Goal: Task Accomplishment & Management: Manage account settings

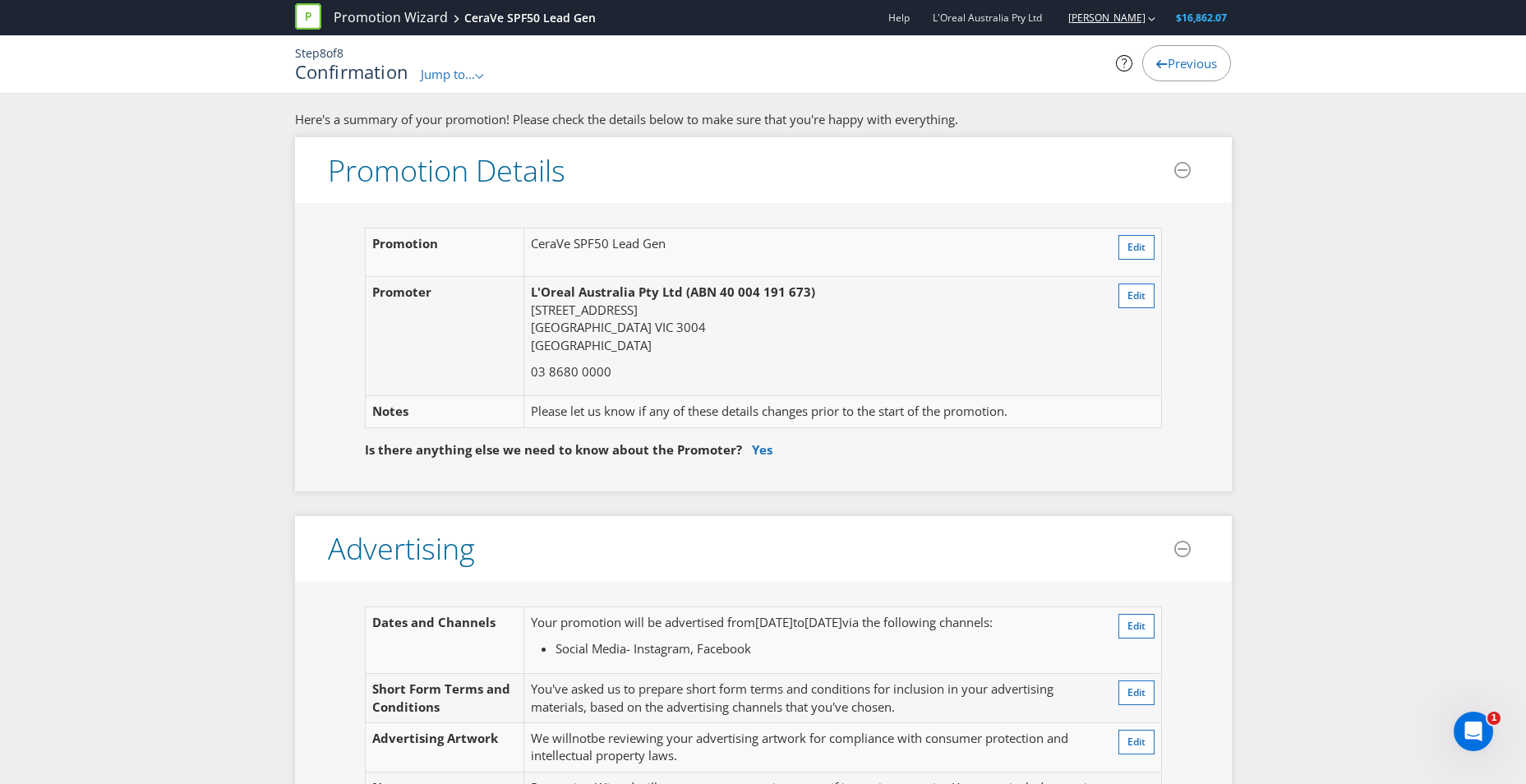
click at [1119, 15] on link "[PERSON_NAME]" at bounding box center [1099, 17] width 94 height 14
click at [982, 23] on span "L'Oreal Australia Pty Ltd" at bounding box center [987, 17] width 109 height 14
click at [363, 17] on link "Promotion Wizard" at bounding box center [390, 17] width 114 height 19
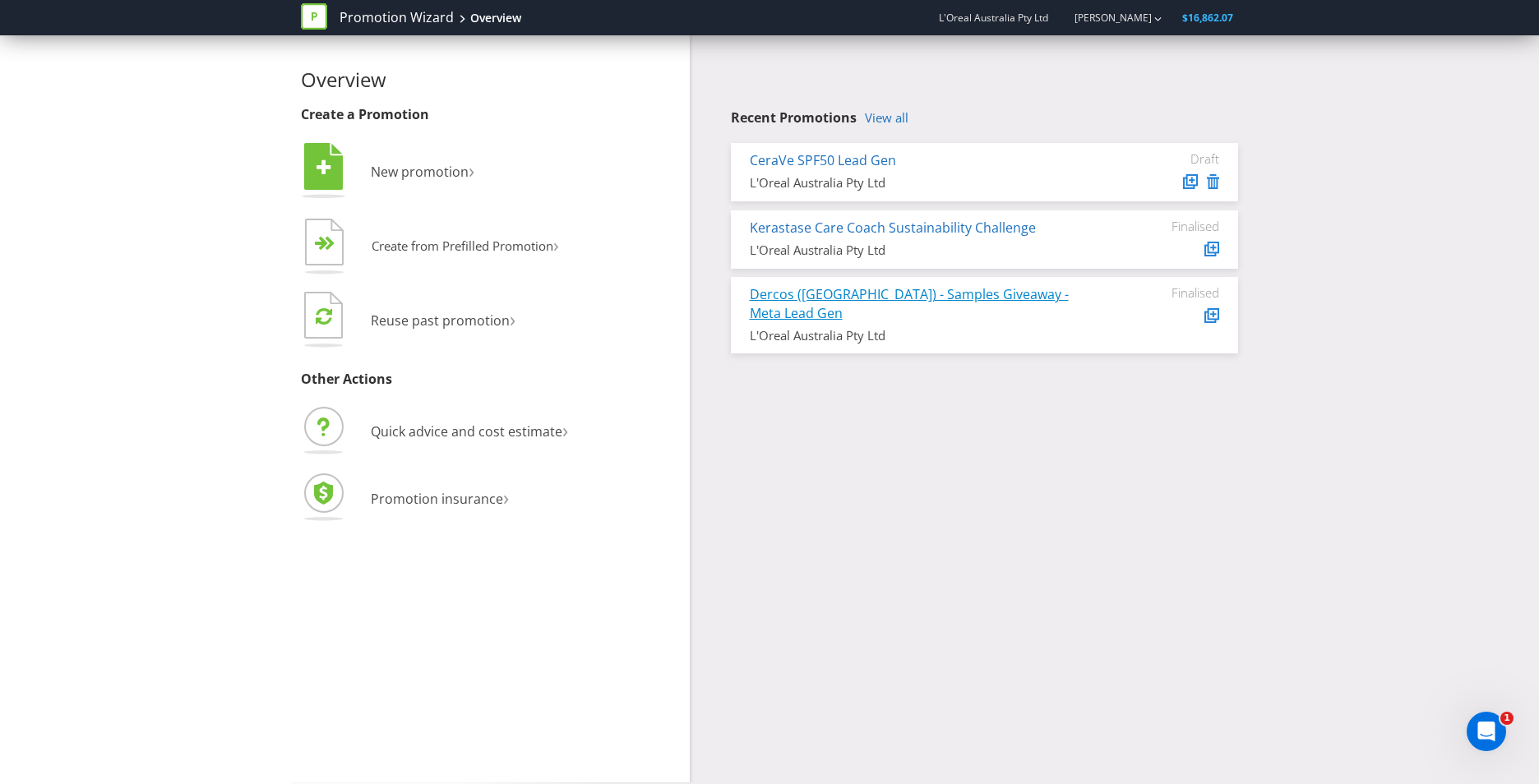
click at [834, 296] on link "Dercos ([GEOGRAPHIC_DATA]) - Samples Giveaway - Meta Lead Gen" at bounding box center [909, 303] width 319 height 37
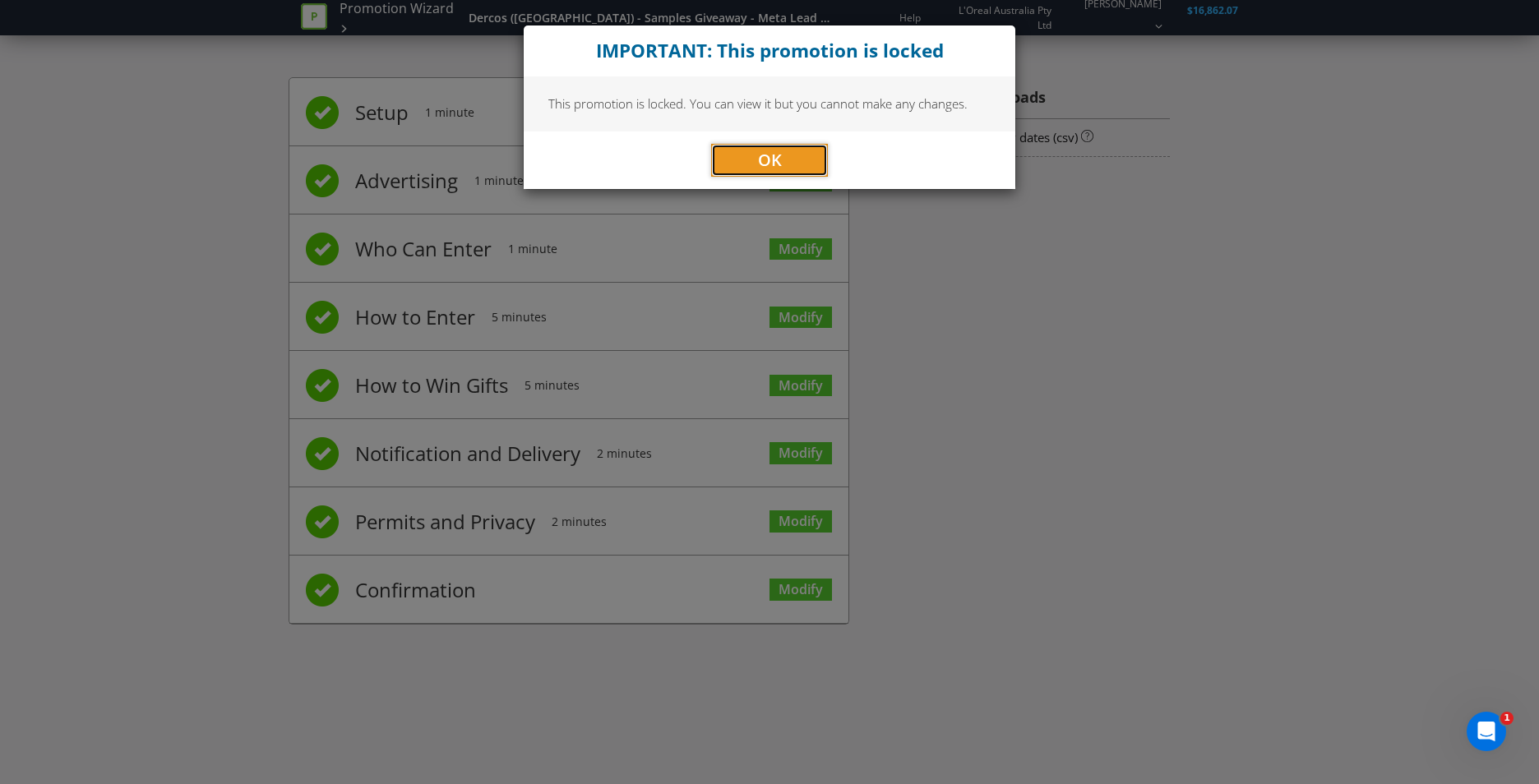
click at [760, 154] on span "OK" at bounding box center [770, 160] width 23 height 23
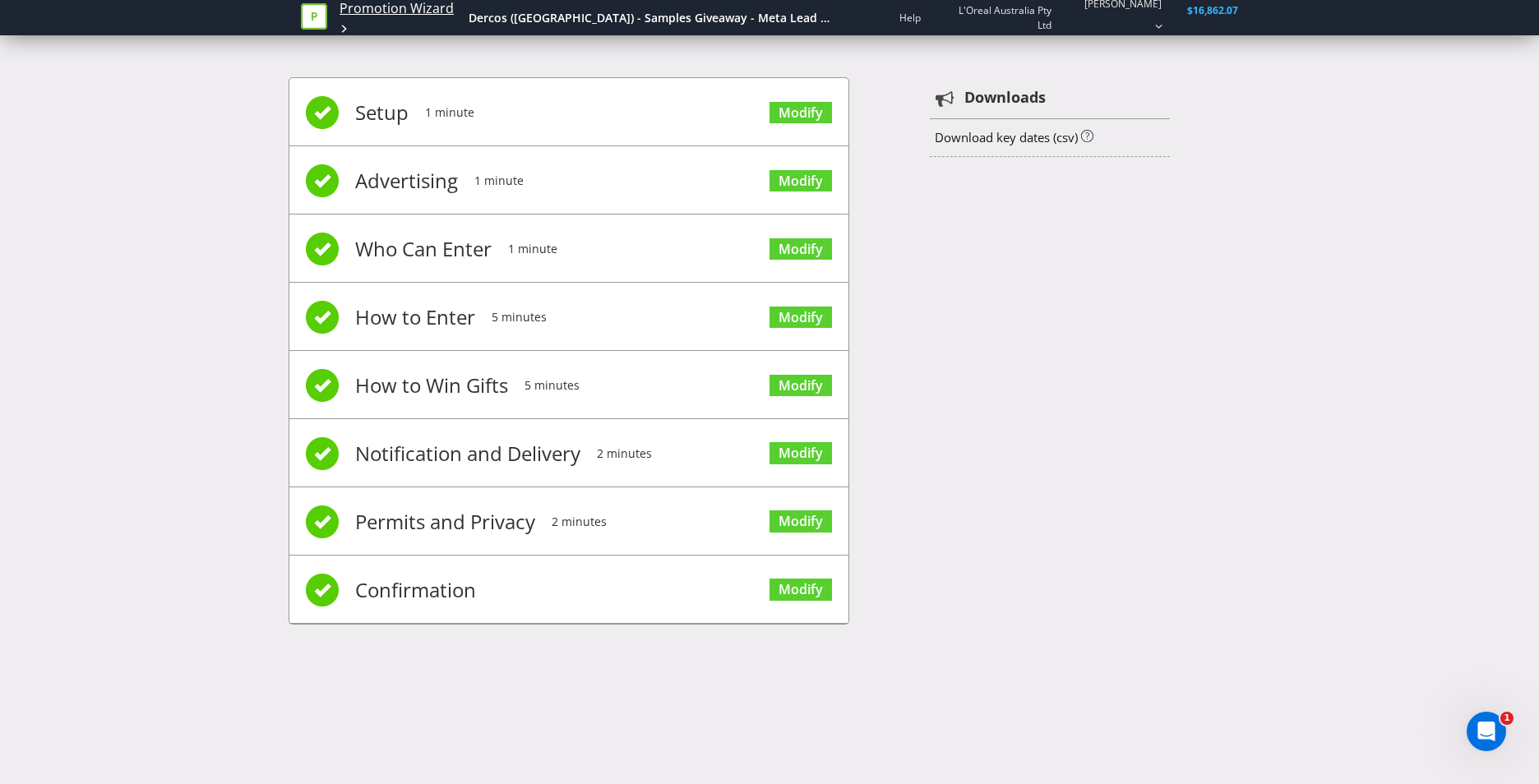
click at [408, 8] on link "Promotion Wizard" at bounding box center [397, 8] width 115 height 19
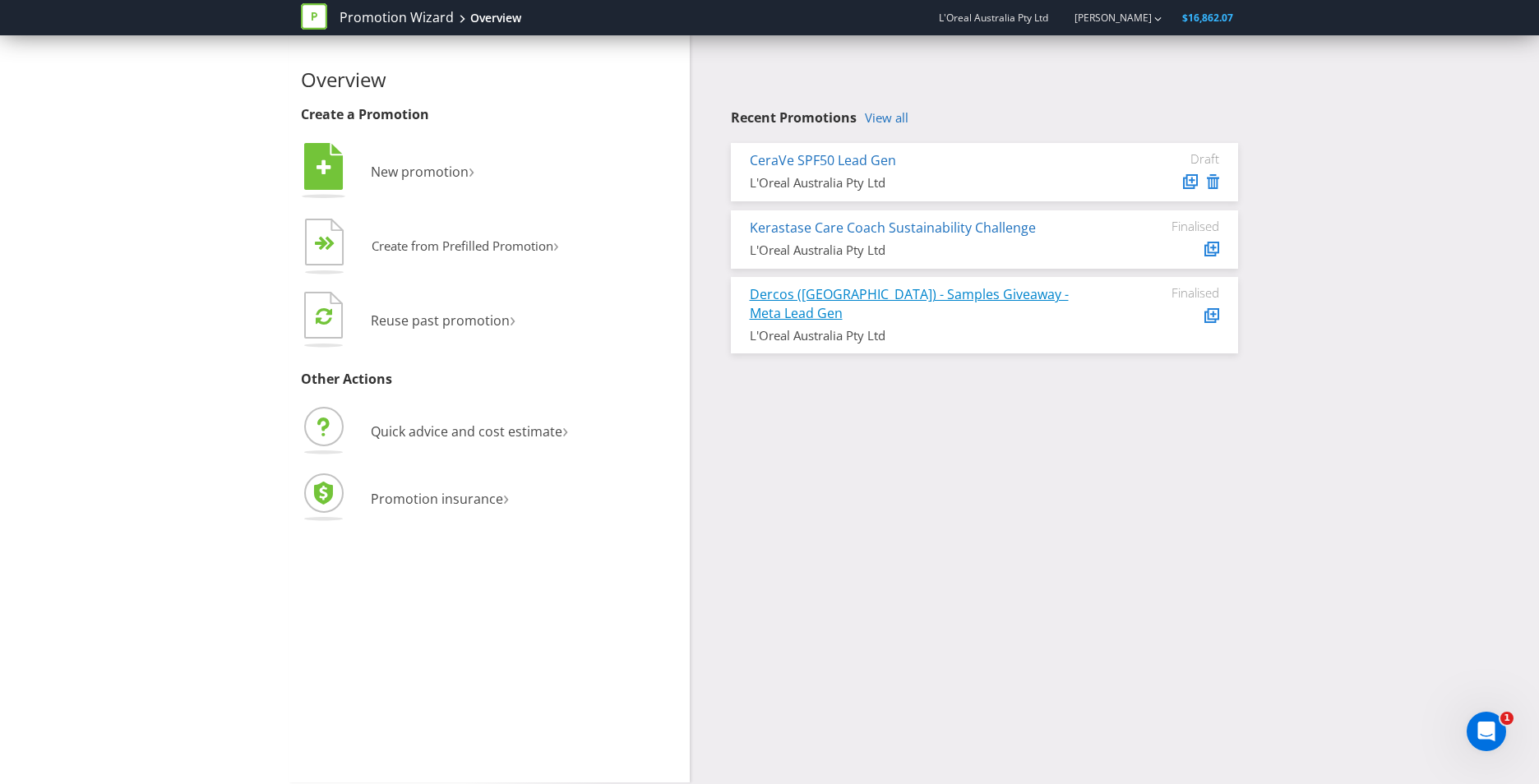
click at [869, 296] on link "Dercos ([GEOGRAPHIC_DATA]) - Samples Giveaway - Meta Lead Gen" at bounding box center [909, 303] width 319 height 37
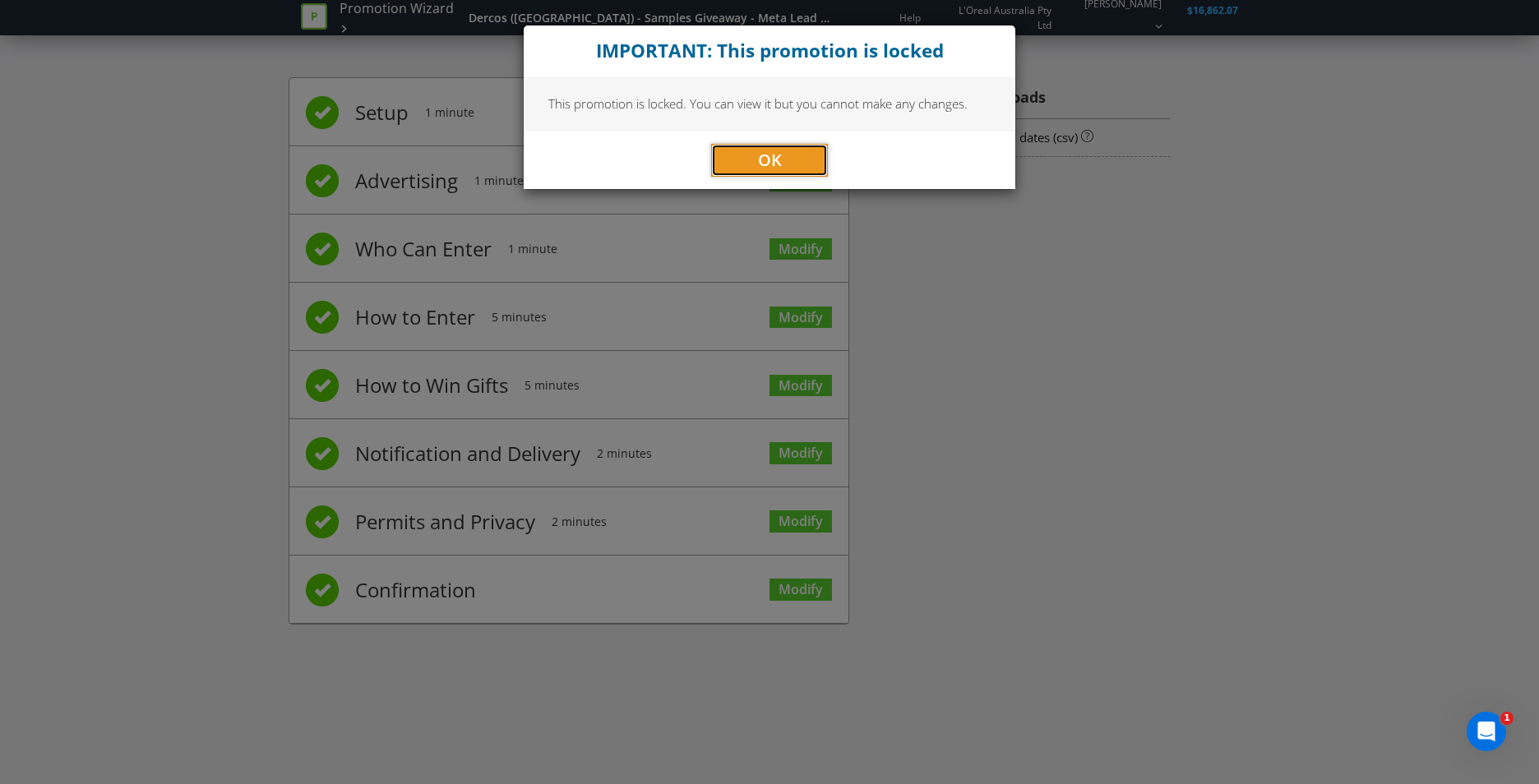
click at [787, 155] on button "OK" at bounding box center [769, 160] width 116 height 32
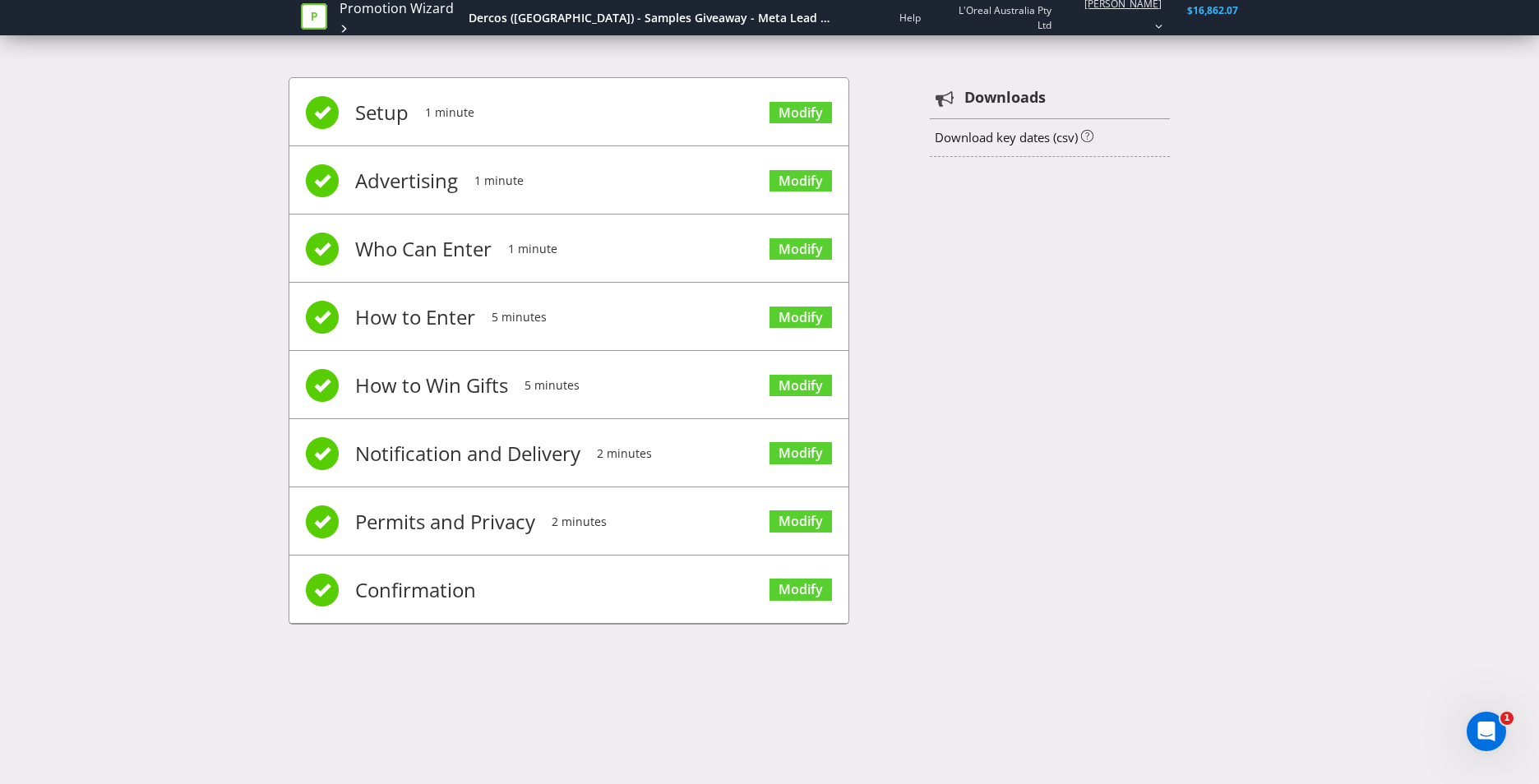
click at [1159, 14] on div "button" at bounding box center [1159, 25] width 7 height 27
click at [1086, 55] on div "Setup 1 minute Modify Advertising 1 minute Modify Who Can Enter 1 minute Modify…" at bounding box center [769, 359] width 962 height 613
click at [708, 14] on div "Dercos ([GEOGRAPHIC_DATA]) - Samples Giveaway - Meta Lead Gen" at bounding box center [653, 18] width 368 height 16
click at [700, 23] on div "Dercos ([GEOGRAPHIC_DATA]) - Samples Giveaway - Meta Lead Gen" at bounding box center [653, 18] width 368 height 16
click at [1224, 522] on div "Setup 1 minute Modify Advertising 1 minute Modify Who Can Enter 1 minute Modify…" at bounding box center [769, 359] width 962 height 613
